Goal: Information Seeking & Learning: Learn about a topic

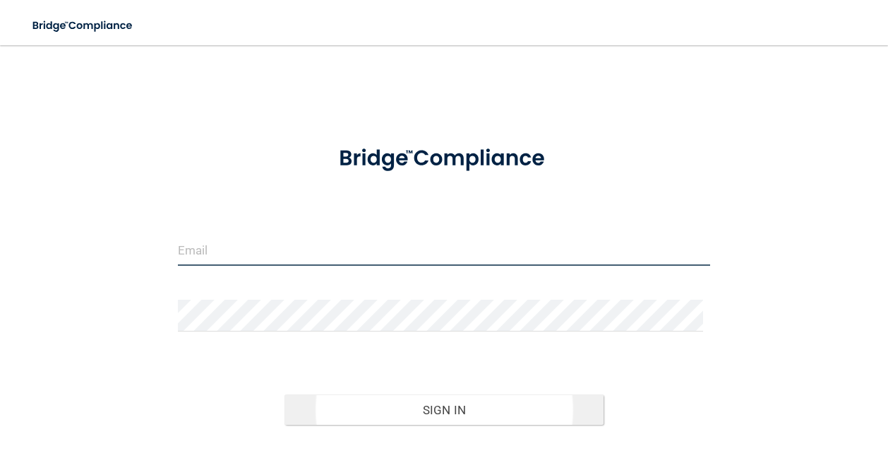
type input "[PERSON_NAME][EMAIL_ADDRESS][PERSON_NAME][DOMAIN_NAME]"
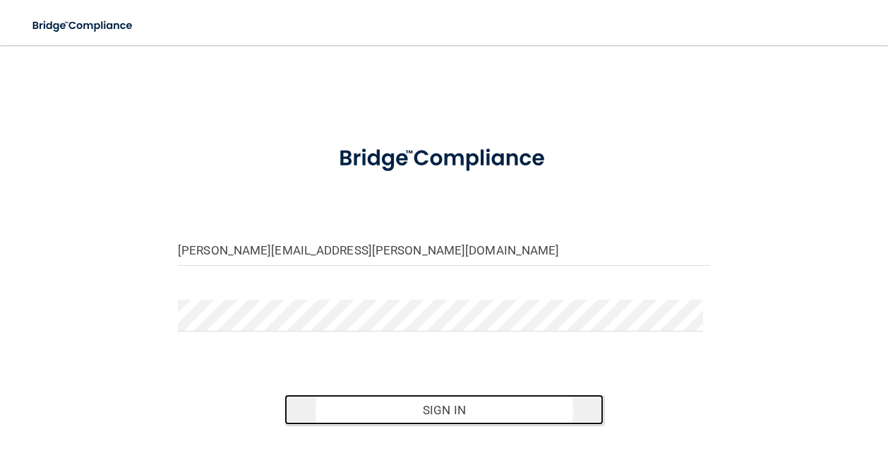
click at [414, 412] on button "Sign In" at bounding box center [444, 409] width 319 height 31
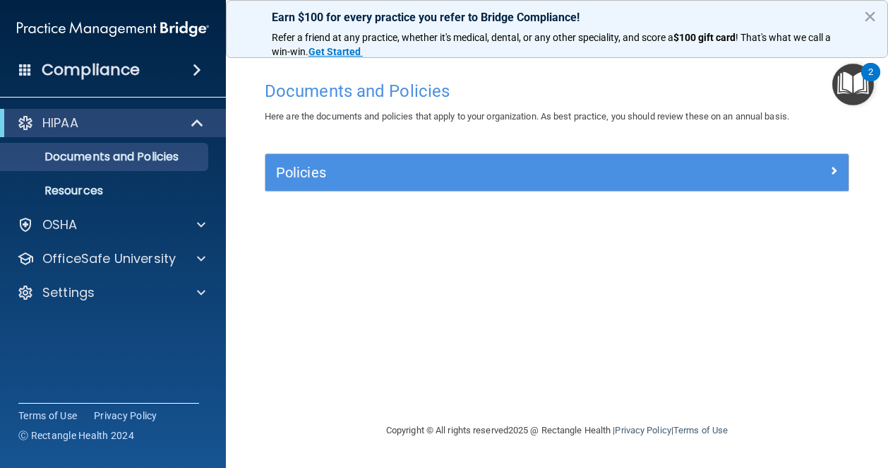
click at [37, 87] on div "Compliance HIPAA Documents and Policies Report an Incident Business Associates …" at bounding box center [113, 234] width 226 height 468
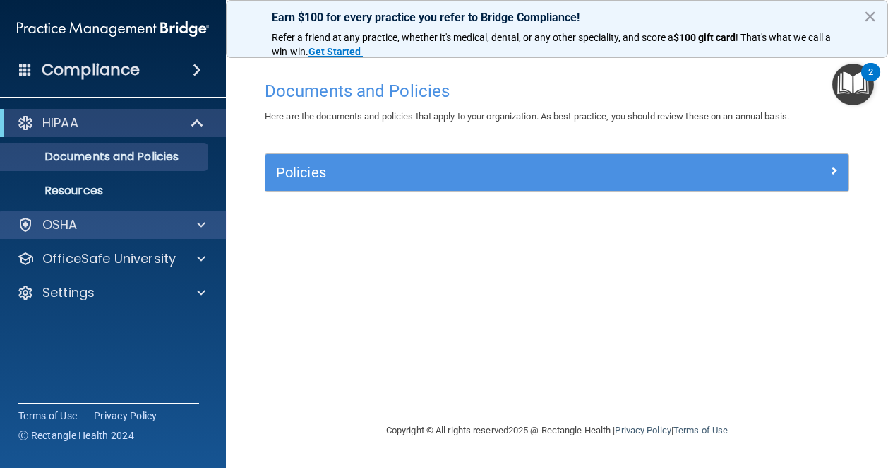
click at [148, 237] on div "OSHA" at bounding box center [113, 224] width 227 height 28
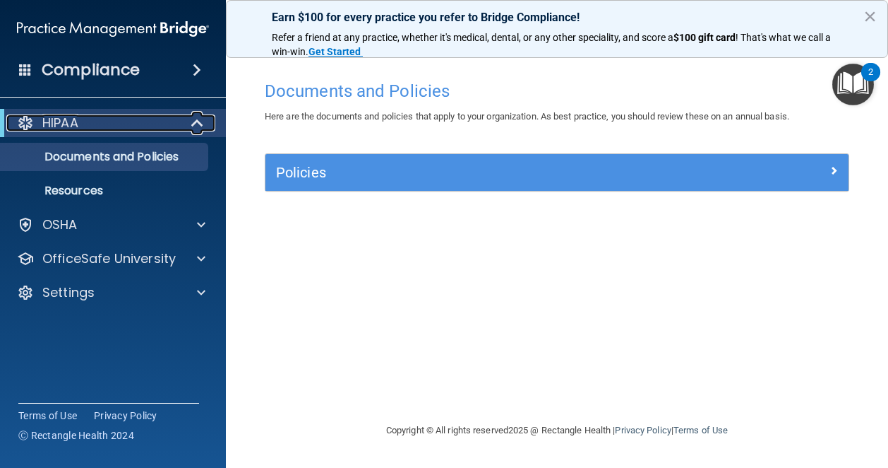
click at [139, 120] on div "HIPAA" at bounding box center [93, 122] width 174 height 17
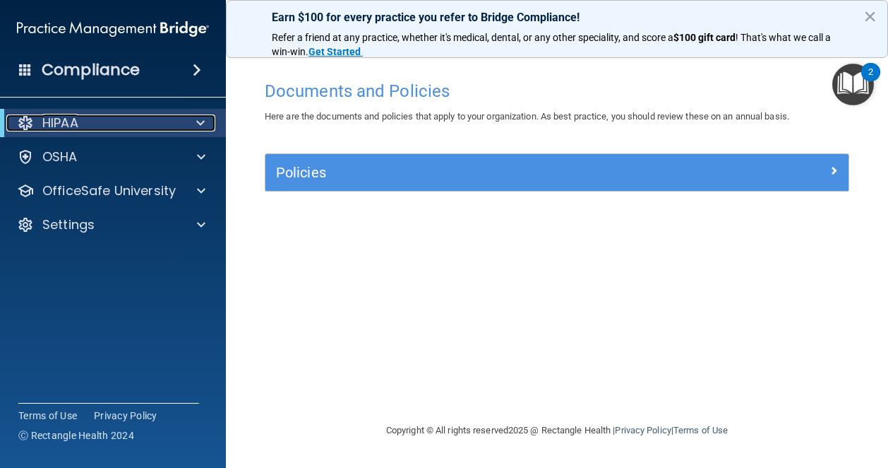
click at [143, 122] on div "HIPAA" at bounding box center [93, 122] width 174 height 17
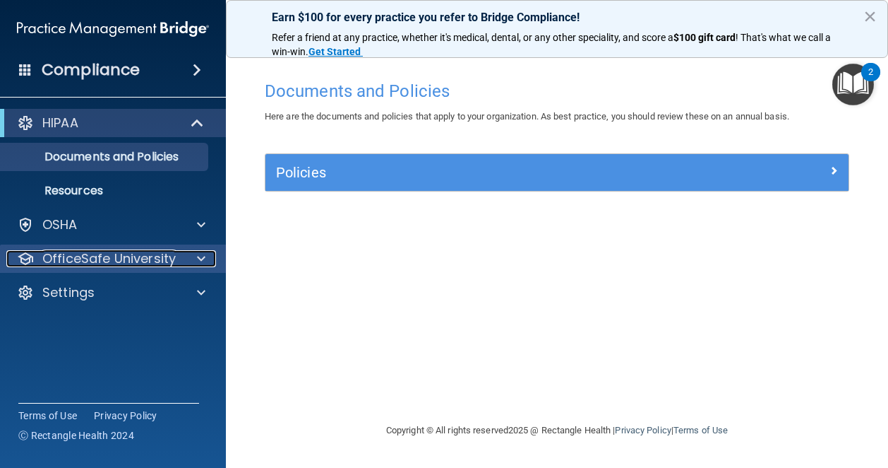
click at [145, 260] on p "OfficeSafe University" at bounding box center [108, 258] width 133 height 17
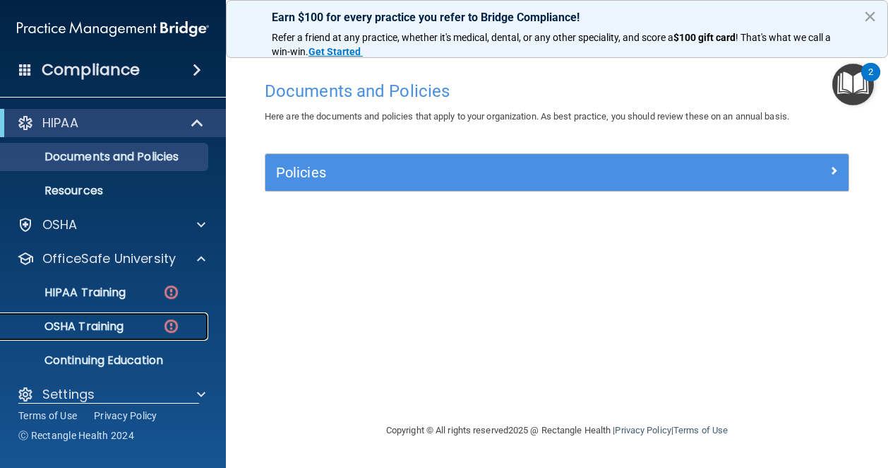
click at [119, 319] on p "OSHA Training" at bounding box center [66, 326] width 114 height 14
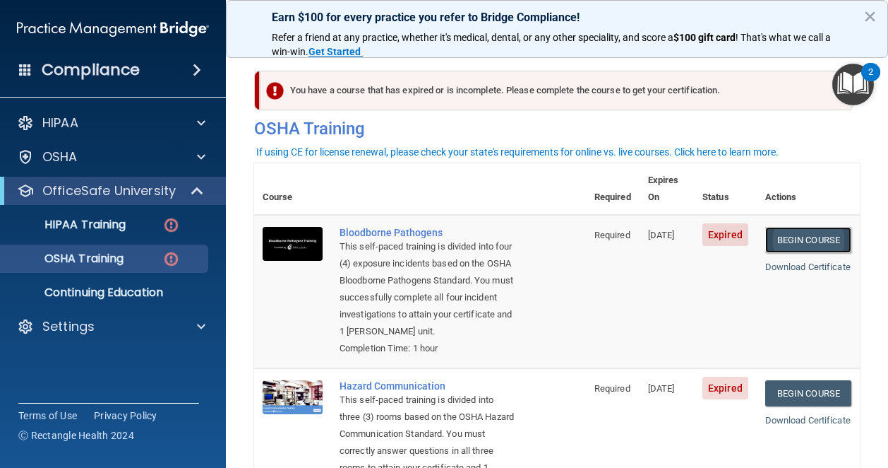
click at [807, 228] on link "Begin Course" at bounding box center [809, 240] width 86 height 26
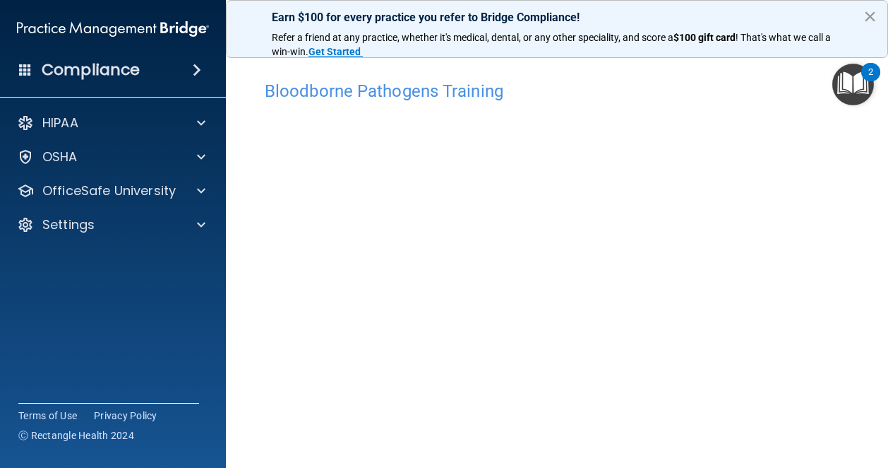
click at [869, 11] on button "×" at bounding box center [870, 16] width 13 height 23
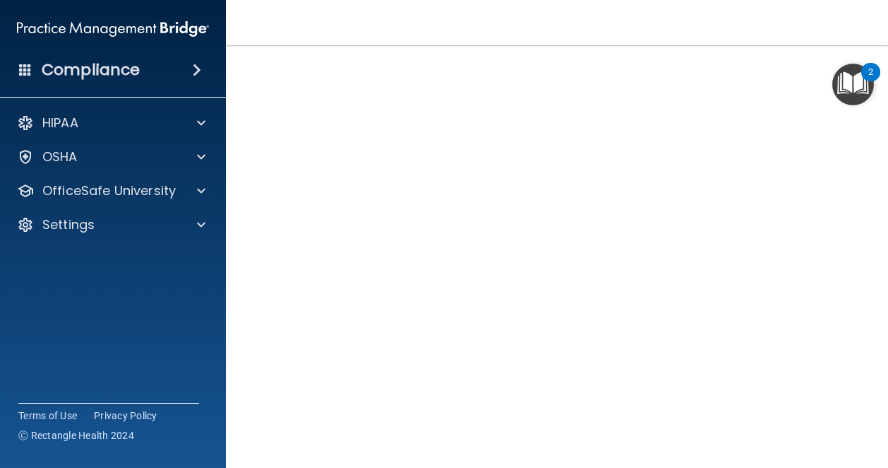
scroll to position [137, 0]
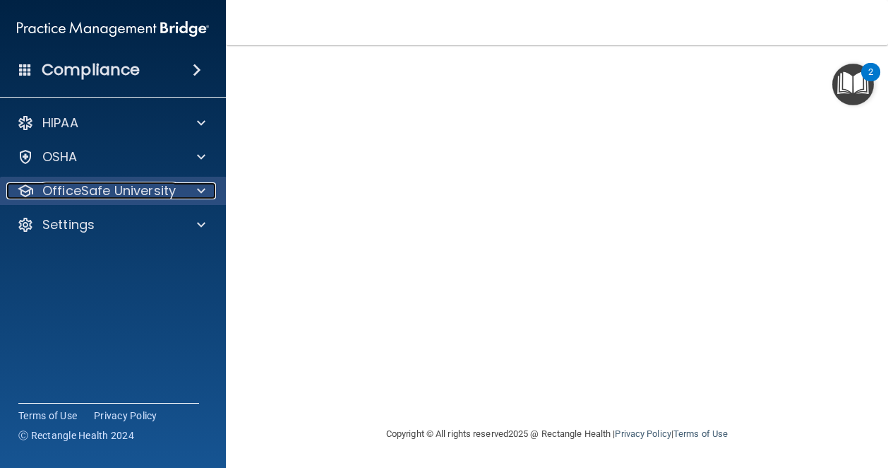
click at [145, 190] on p "OfficeSafe University" at bounding box center [108, 190] width 133 height 17
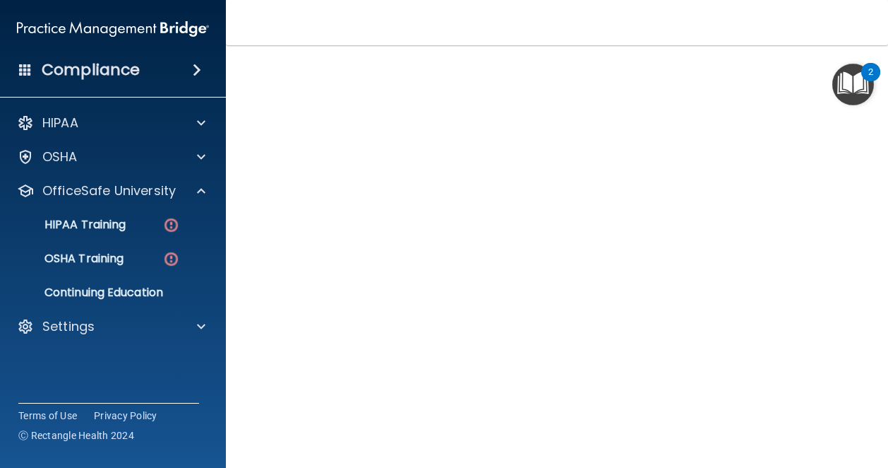
scroll to position [11, 0]
click at [41, 391] on div "Compliance HIPAA Documents and Policies Report an Incident Business Associates …" at bounding box center [113, 234] width 226 height 468
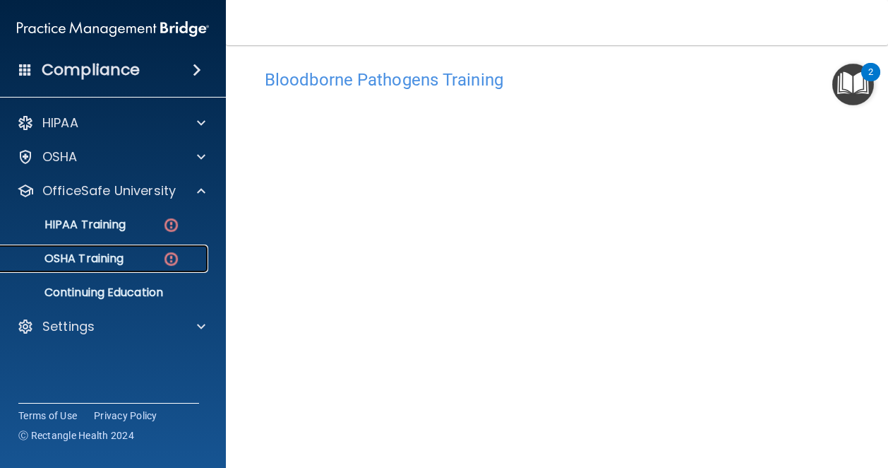
click at [124, 262] on p "OSHA Training" at bounding box center [66, 258] width 114 height 14
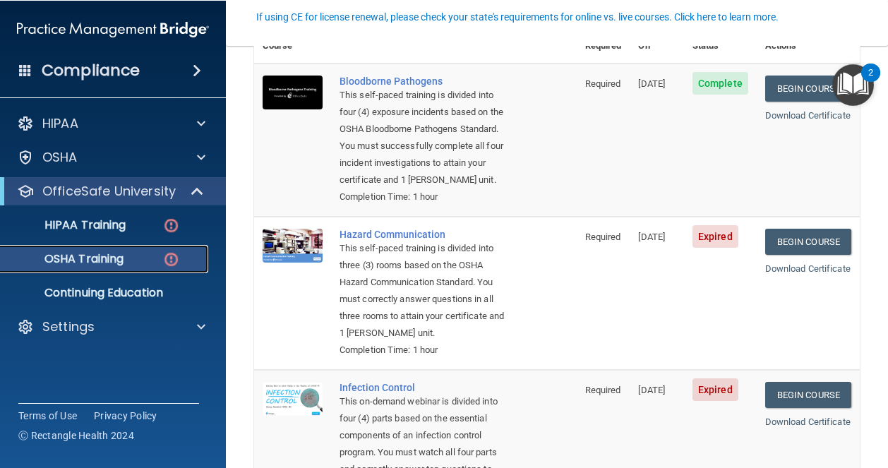
scroll to position [153, 0]
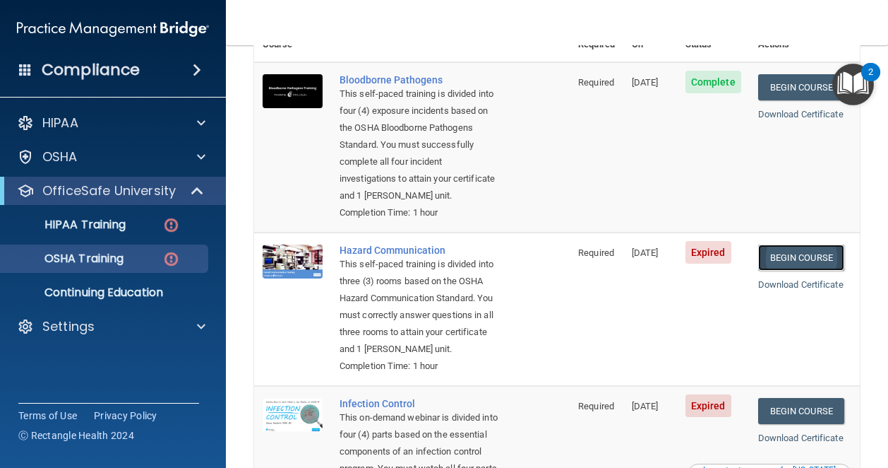
click at [821, 262] on link "Begin Course" at bounding box center [801, 257] width 86 height 26
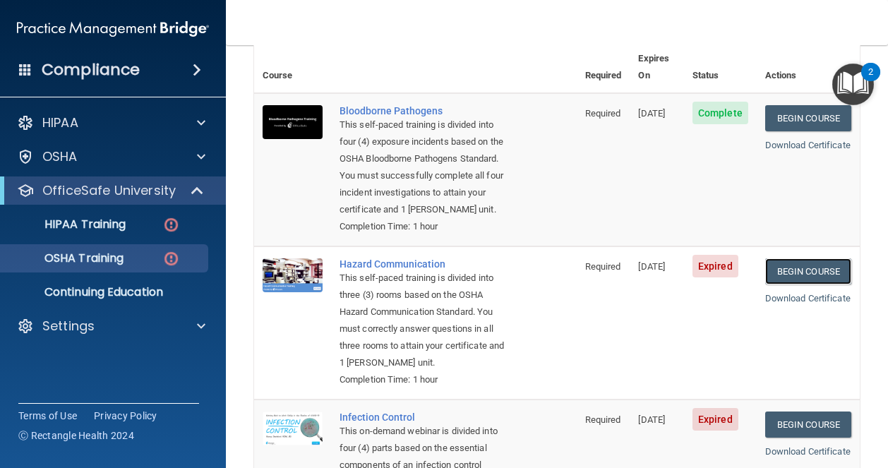
scroll to position [212, 0]
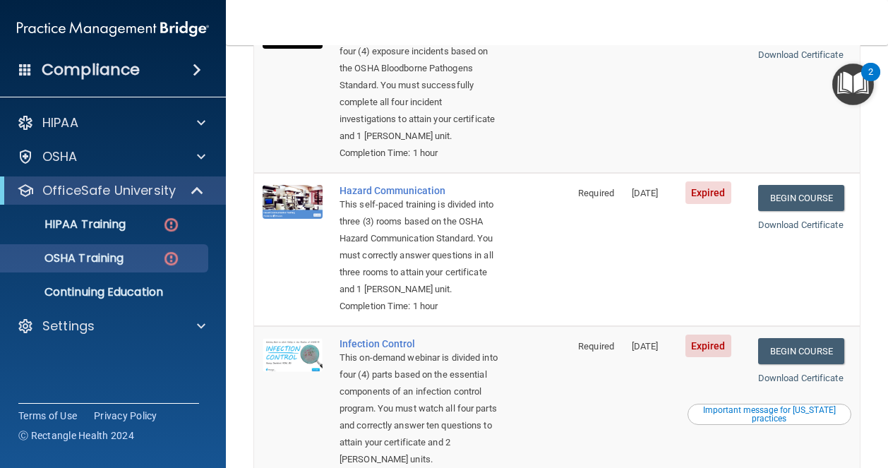
click at [570, 286] on td "Required" at bounding box center [597, 249] width 54 height 153
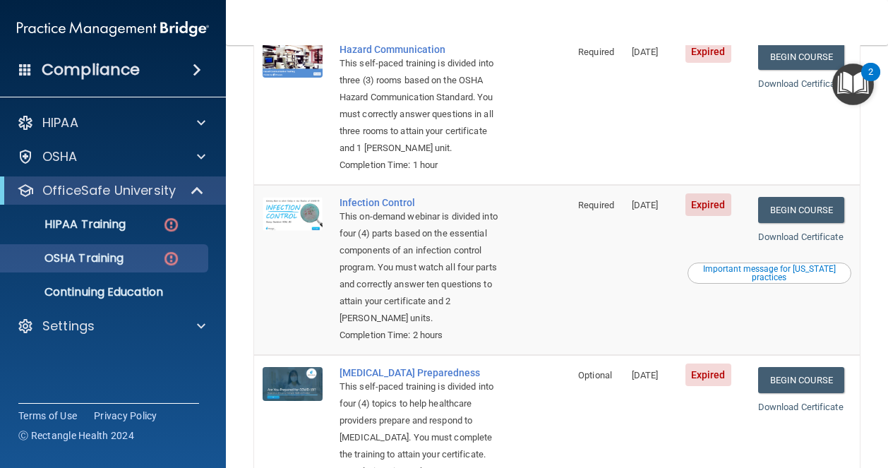
scroll to position [282, 0]
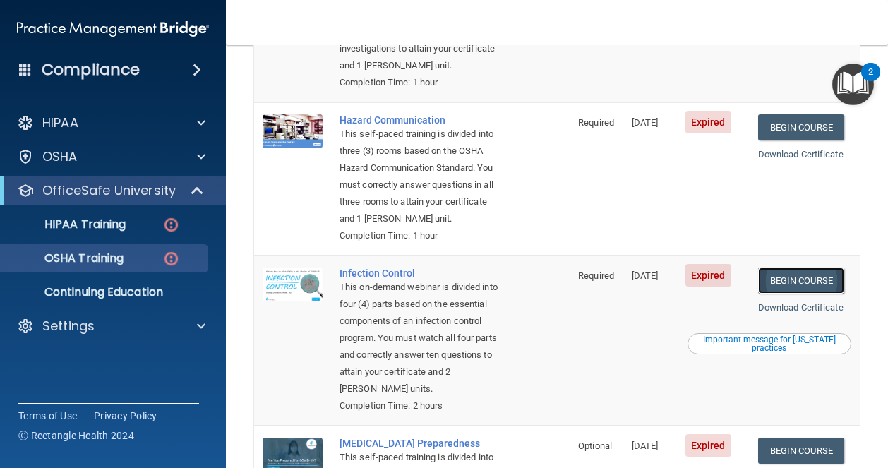
click at [781, 291] on link "Begin Course" at bounding box center [801, 281] width 86 height 26
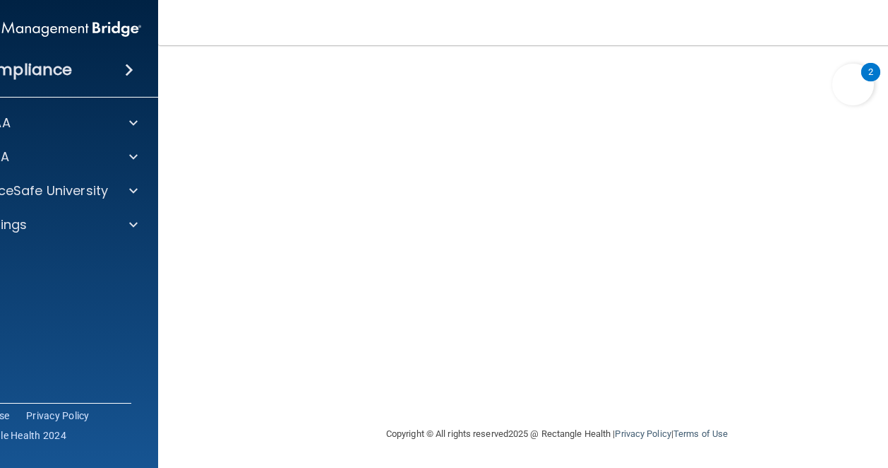
scroll to position [64, 0]
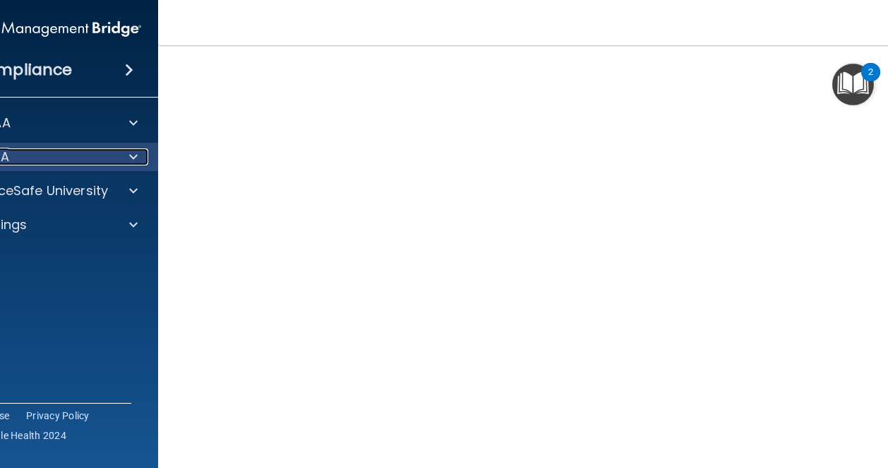
click at [44, 157] on div "OSHA" at bounding box center [26, 156] width 175 height 17
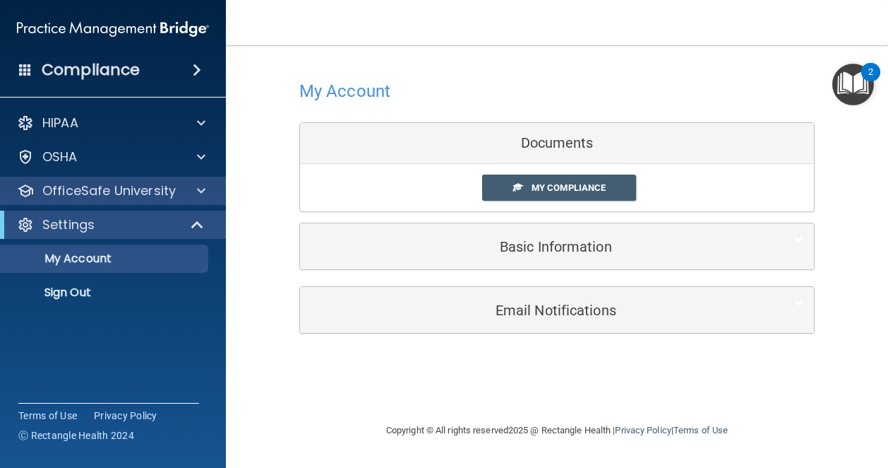
click at [107, 203] on div "OfficeSafe University" at bounding box center [113, 191] width 227 height 28
click at [206, 182] on div at bounding box center [199, 190] width 35 height 17
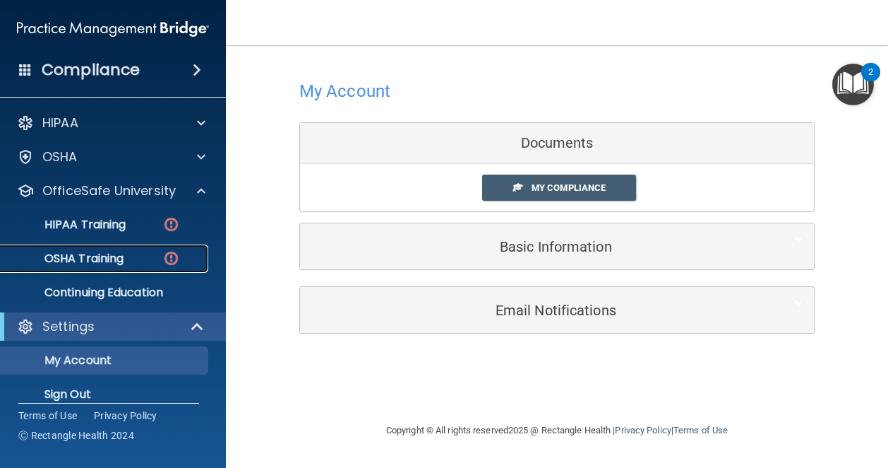
click at [145, 255] on div "OSHA Training" at bounding box center [105, 258] width 193 height 14
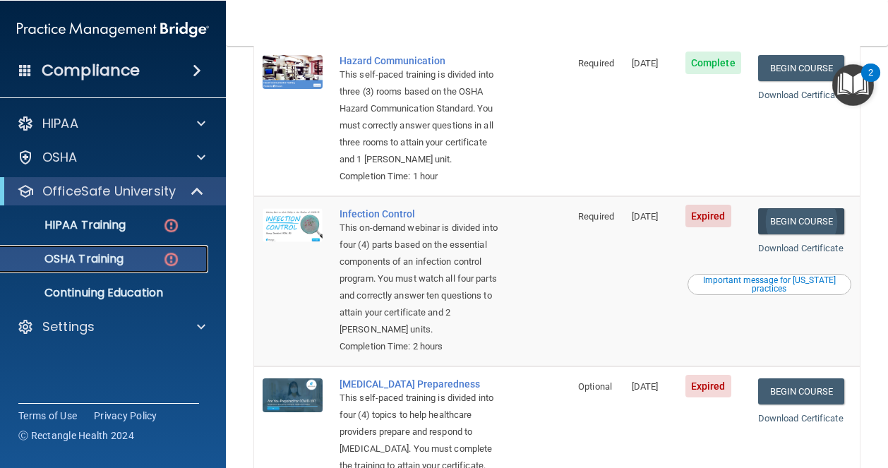
scroll to position [353, 0]
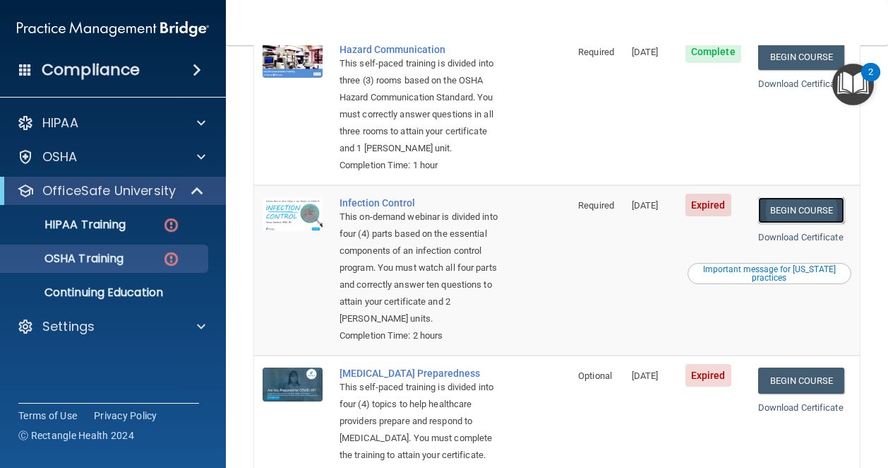
click at [788, 223] on link "Begin Course" at bounding box center [801, 210] width 86 height 26
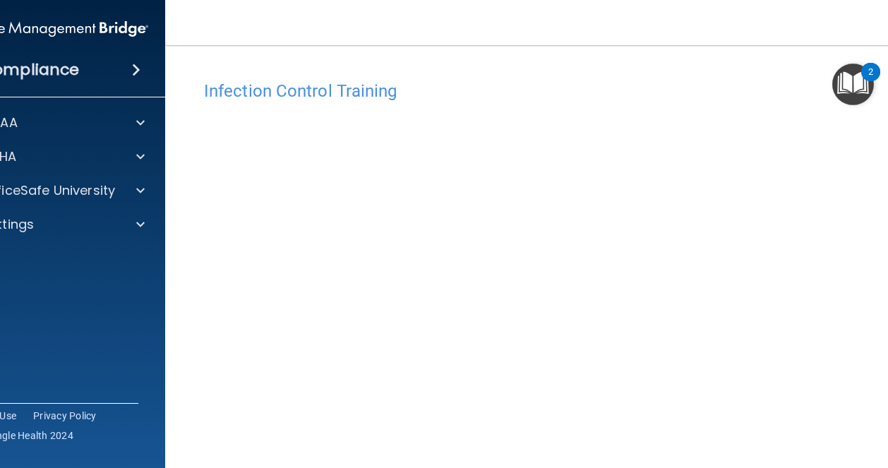
scroll to position [71, 0]
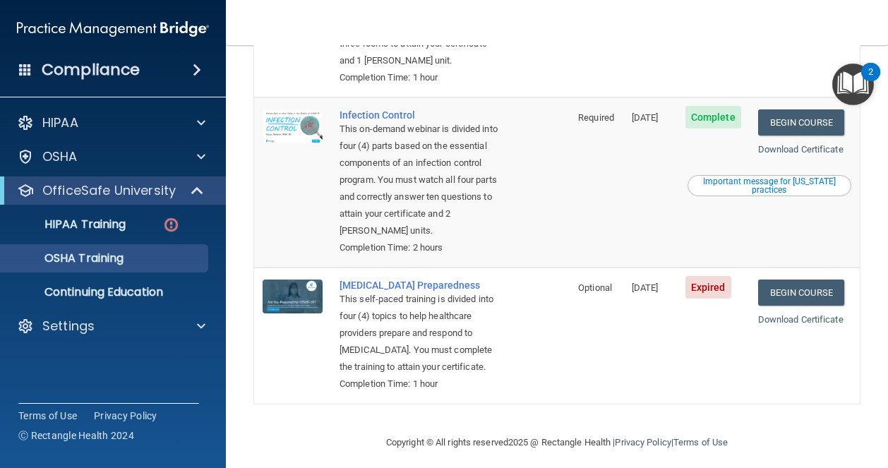
scroll to position [424, 0]
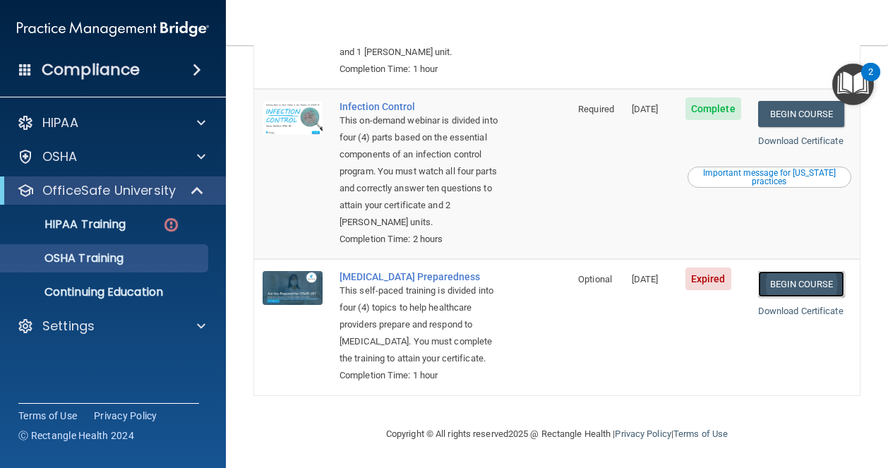
click at [821, 297] on link "Begin Course" at bounding box center [801, 284] width 86 height 26
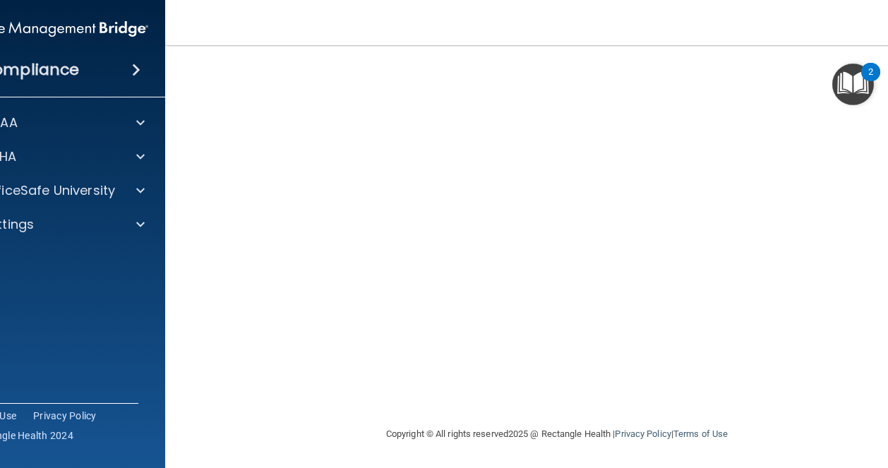
scroll to position [30, 0]
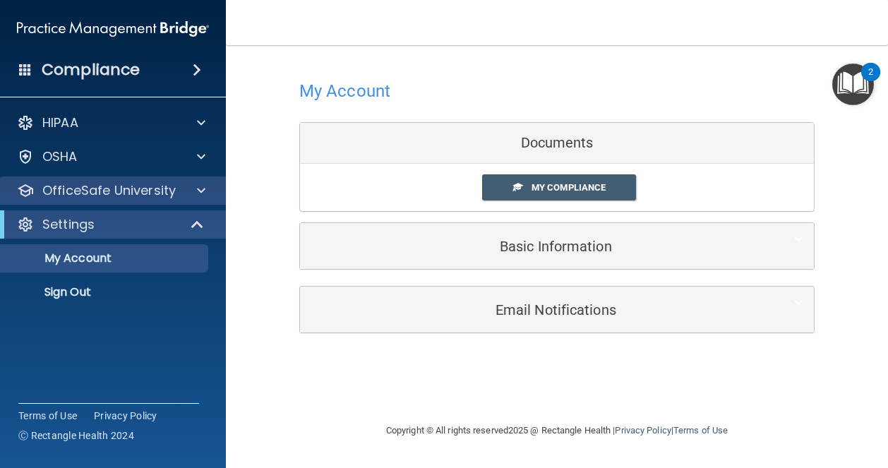
click at [123, 179] on div "OfficeSafe University" at bounding box center [113, 191] width 227 height 28
click at [131, 189] on p "OfficeSafe University" at bounding box center [108, 190] width 133 height 17
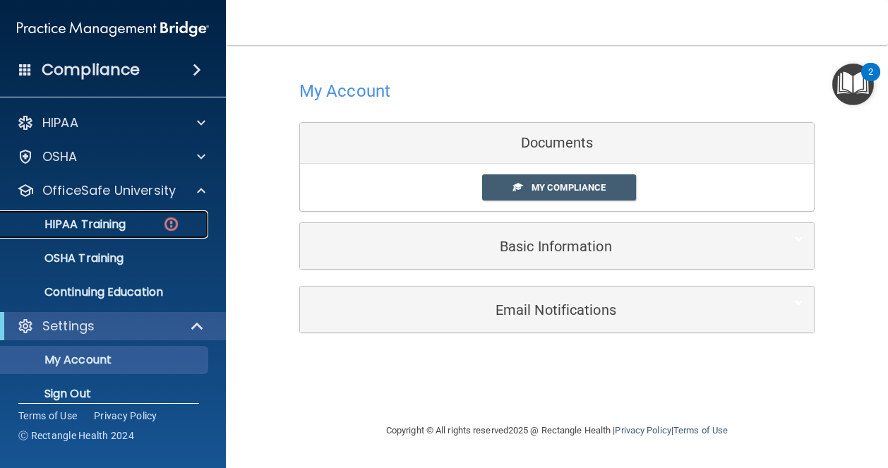
click at [148, 234] on link "HIPAA Training" at bounding box center [97, 224] width 222 height 28
